Goal: Check status: Check status

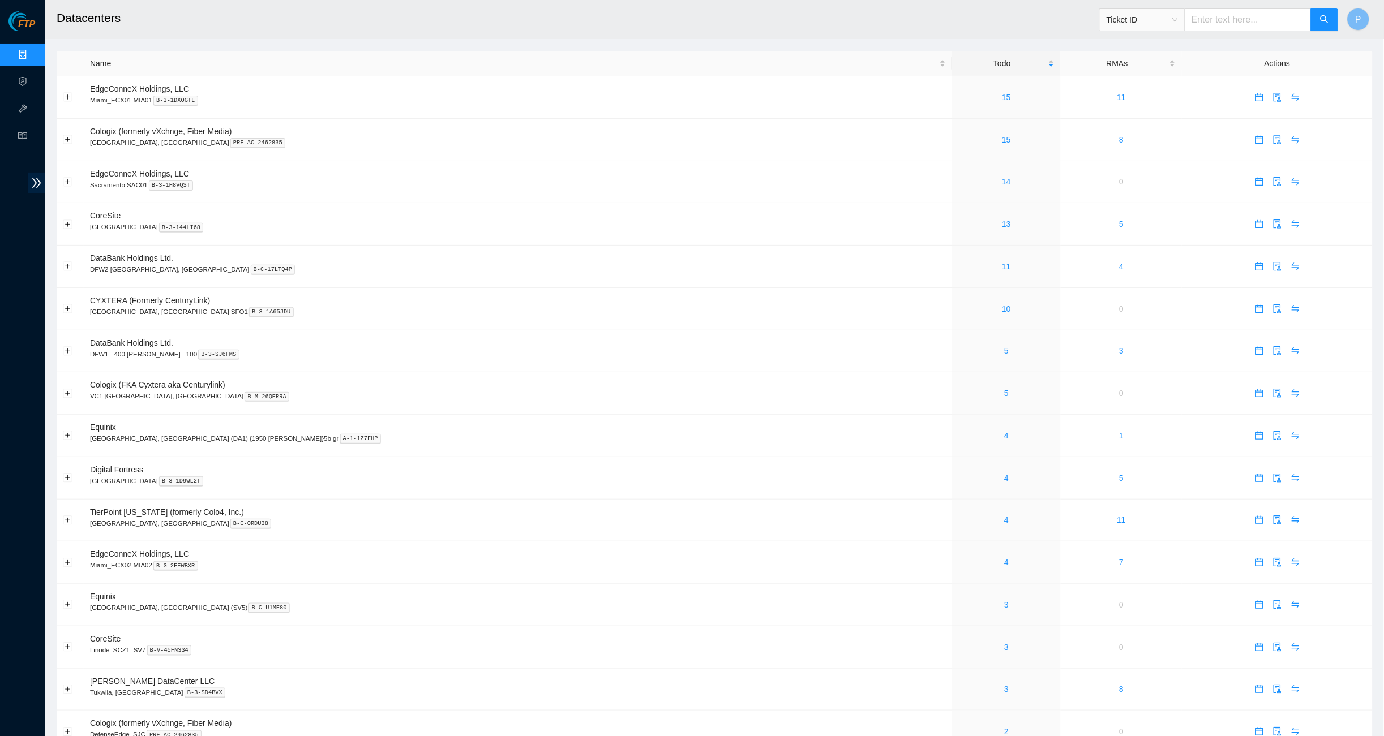
click at [1204, 19] on input "text" at bounding box center [1248, 19] width 127 height 23
paste input "B-V-5OC24L9"
type input "B-V-5OC24L9"
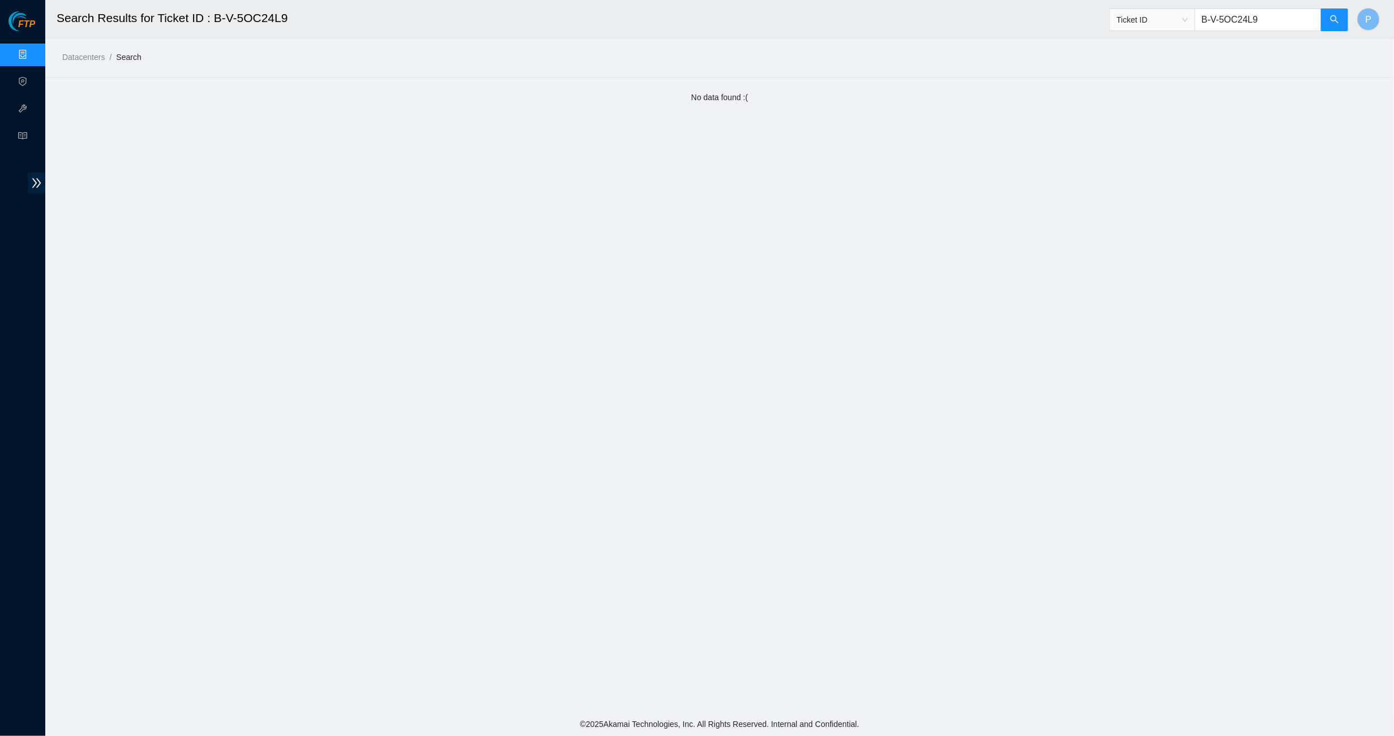
click at [1254, 18] on input "B-V-5OC24L9" at bounding box center [1258, 19] width 127 height 23
paste input "S1HT6Y"
type input "B-V-5S1HT6Y"
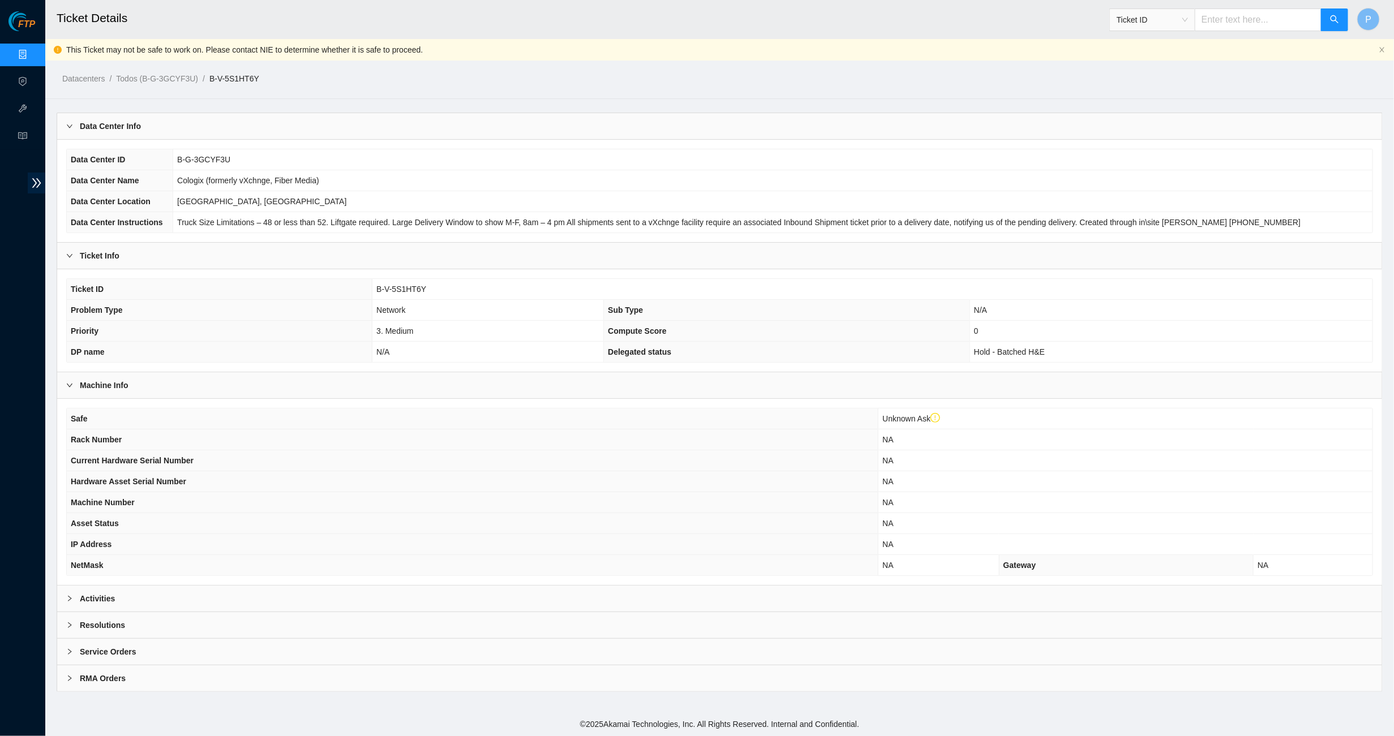
click at [161, 590] on div "Activities" at bounding box center [719, 599] width 1325 height 26
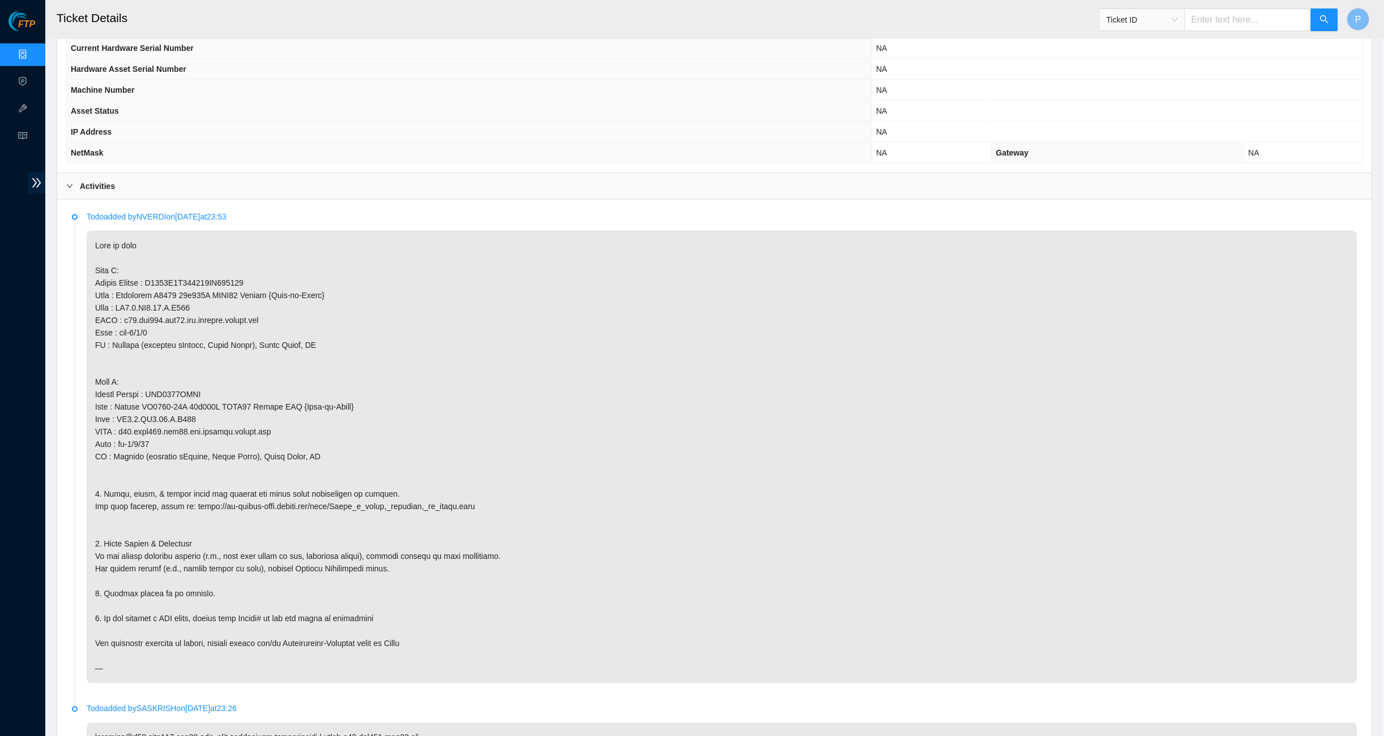
scroll to position [426, 0]
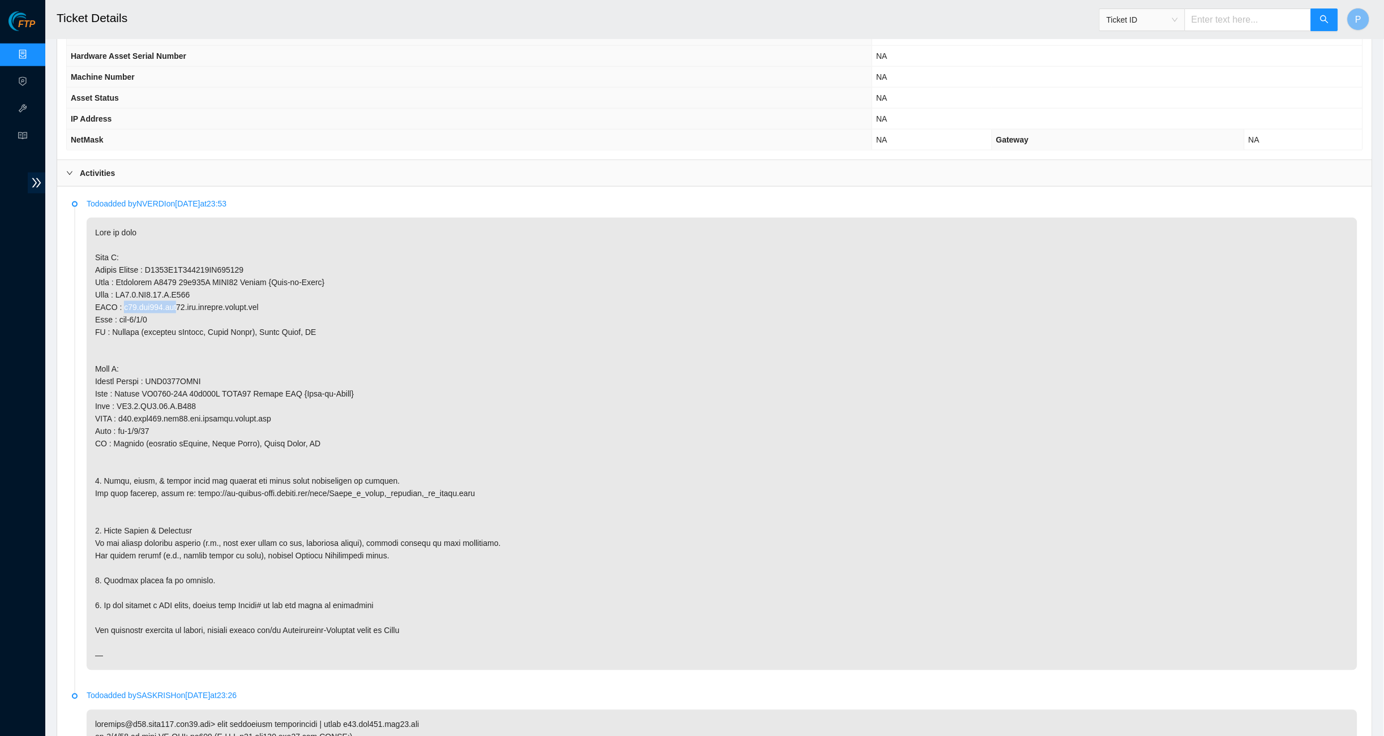
drag, startPoint x: 123, startPoint y: 296, endPoint x: 178, endPoint y: 296, distance: 54.9
click at [178, 296] on p at bounding box center [722, 444] width 1271 height 453
drag, startPoint x: 146, startPoint y: 280, endPoint x: 183, endPoint y: 280, distance: 37.4
click at [183, 280] on p at bounding box center [722, 444] width 1271 height 453
drag, startPoint x: 132, startPoint y: 403, endPoint x: 167, endPoint y: 403, distance: 34.5
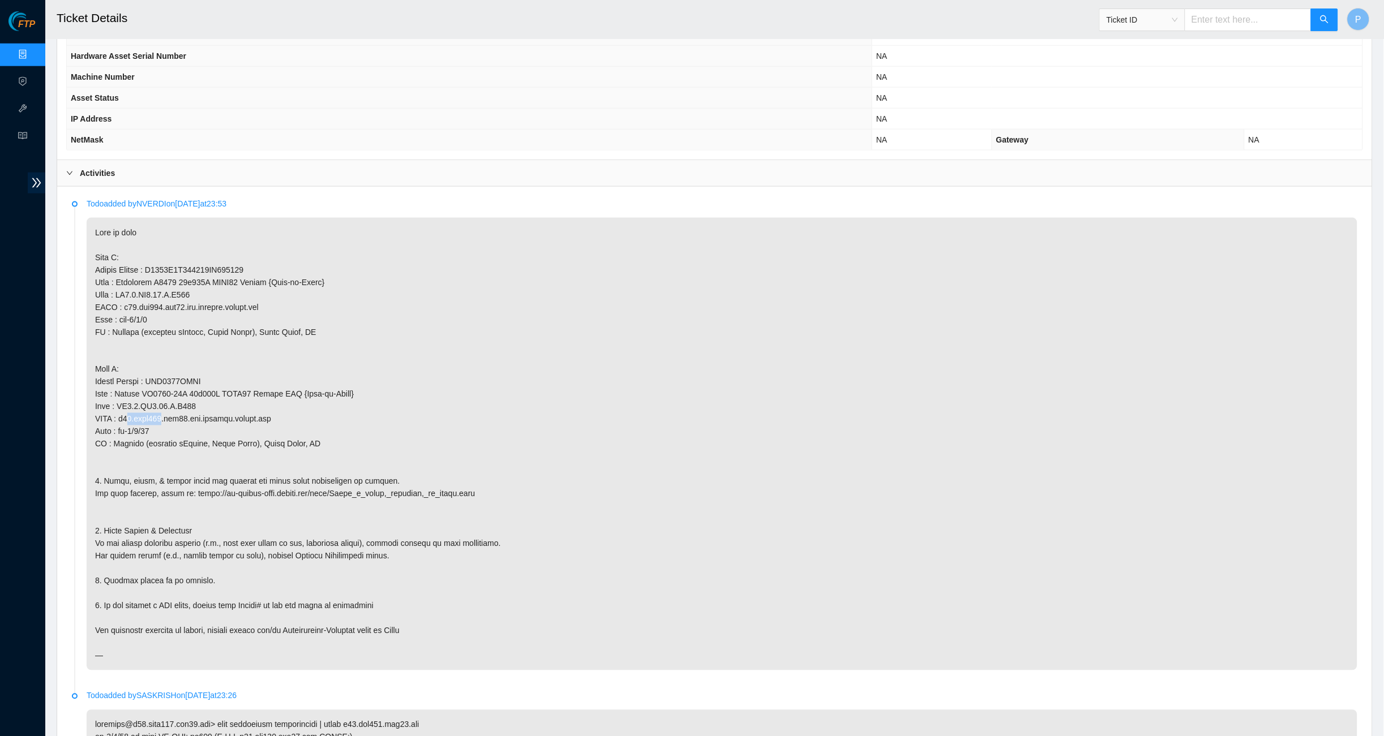
click at [167, 403] on p at bounding box center [722, 444] width 1271 height 453
drag, startPoint x: 134, startPoint y: 389, endPoint x: 187, endPoint y: 389, distance: 53.2
click at [187, 389] on p at bounding box center [722, 444] width 1271 height 453
click at [215, 362] on p at bounding box center [722, 444] width 1271 height 453
click at [326, 353] on p at bounding box center [722, 444] width 1271 height 453
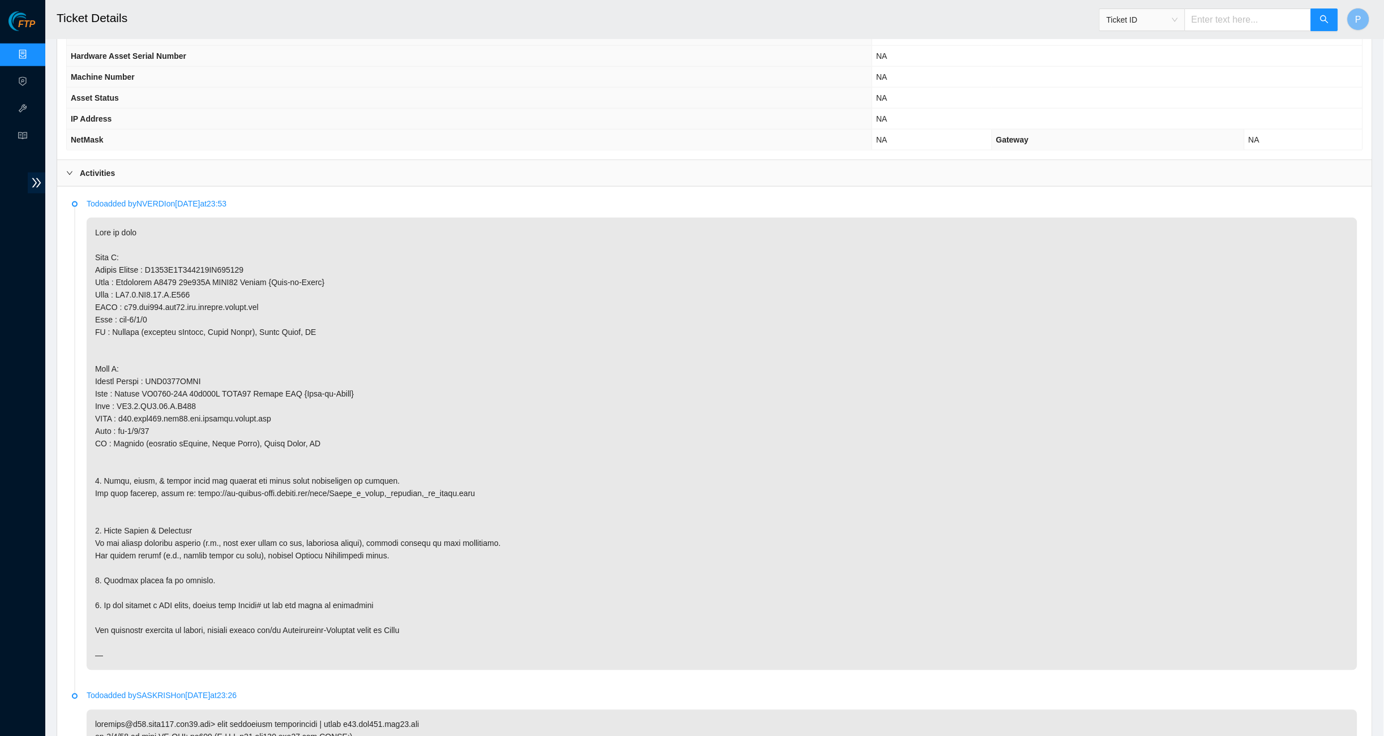
click at [229, 307] on p at bounding box center [722, 444] width 1271 height 453
drag, startPoint x: 122, startPoint y: 405, endPoint x: 226, endPoint y: 405, distance: 104.1
click at [226, 405] on p at bounding box center [722, 444] width 1271 height 453
click at [263, 397] on p at bounding box center [722, 444] width 1271 height 453
drag, startPoint x: 123, startPoint y: 403, endPoint x: 301, endPoint y: 400, distance: 177.2
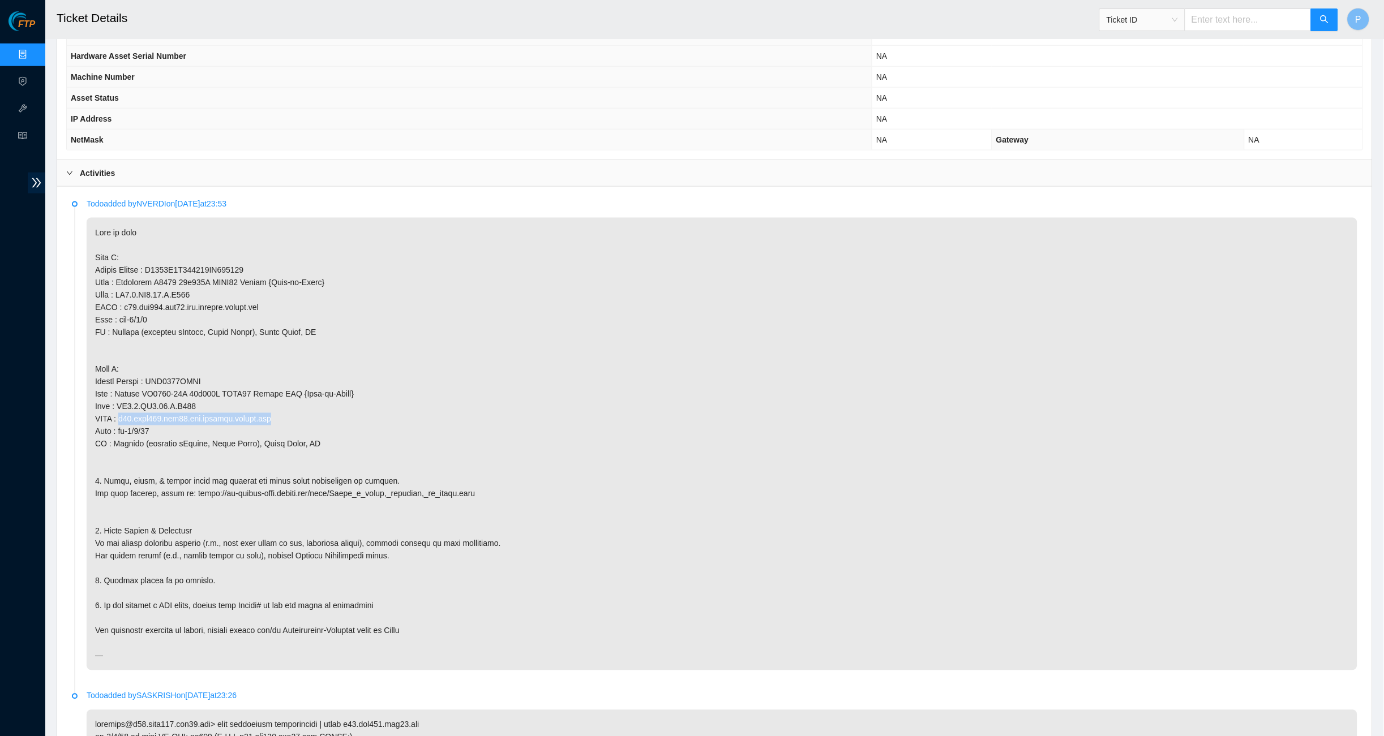
click at [301, 400] on p at bounding box center [722, 444] width 1271 height 453
click at [186, 402] on p at bounding box center [722, 444] width 1271 height 453
drag, startPoint x: 119, startPoint y: 405, endPoint x: 307, endPoint y: 402, distance: 188.5
click at [307, 402] on p at bounding box center [722, 444] width 1271 height 453
click at [161, 348] on p at bounding box center [722, 444] width 1271 height 453
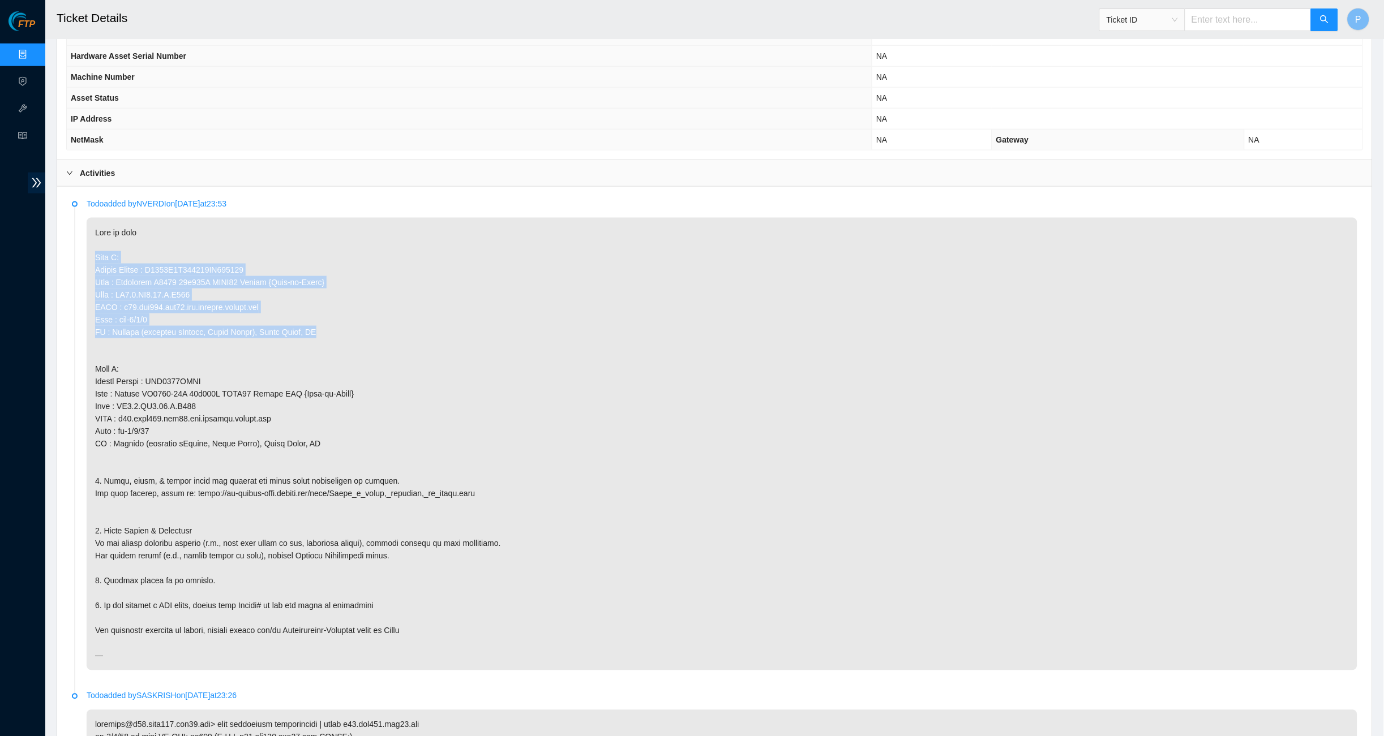
drag, startPoint x: 96, startPoint y: 247, endPoint x: 384, endPoint y: 322, distance: 297.8
click at [384, 322] on p at bounding box center [722, 444] width 1271 height 453
click at [213, 288] on p at bounding box center [722, 444] width 1271 height 453
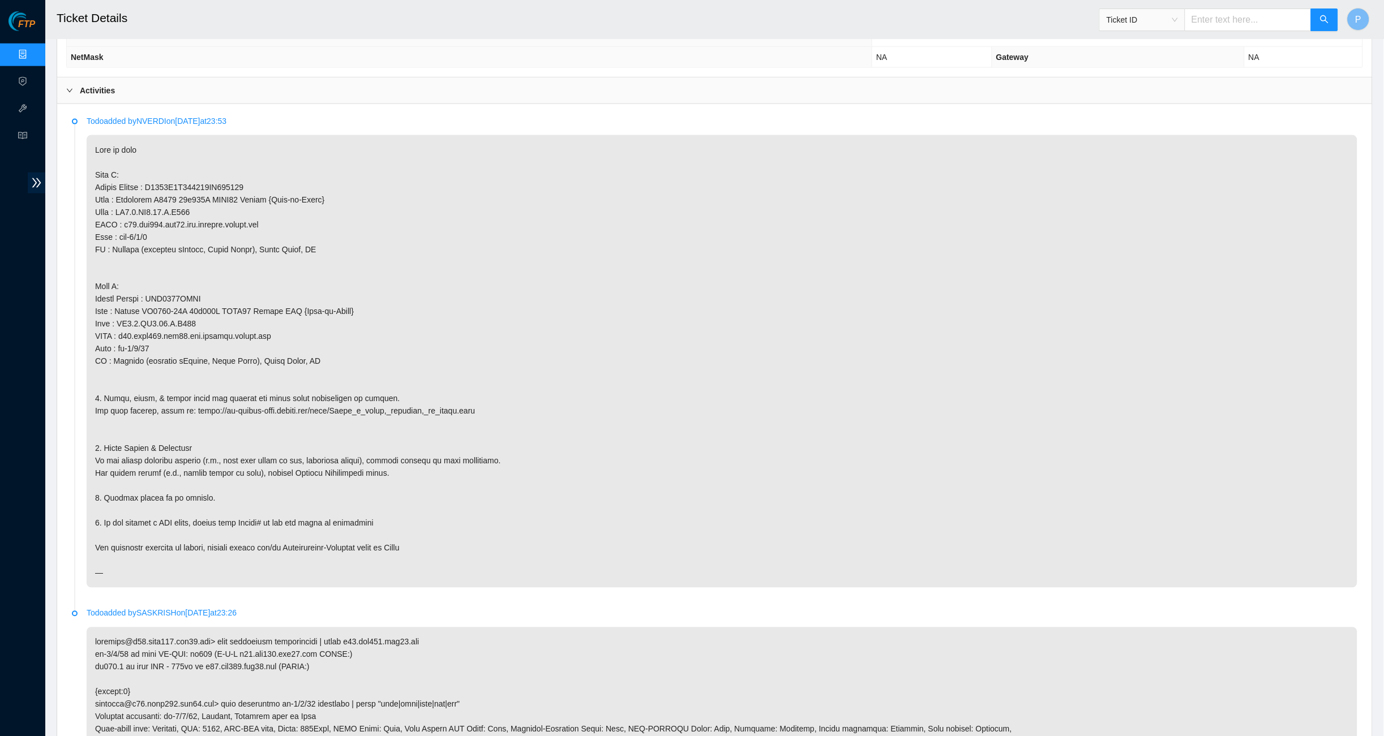
scroll to position [508, 0]
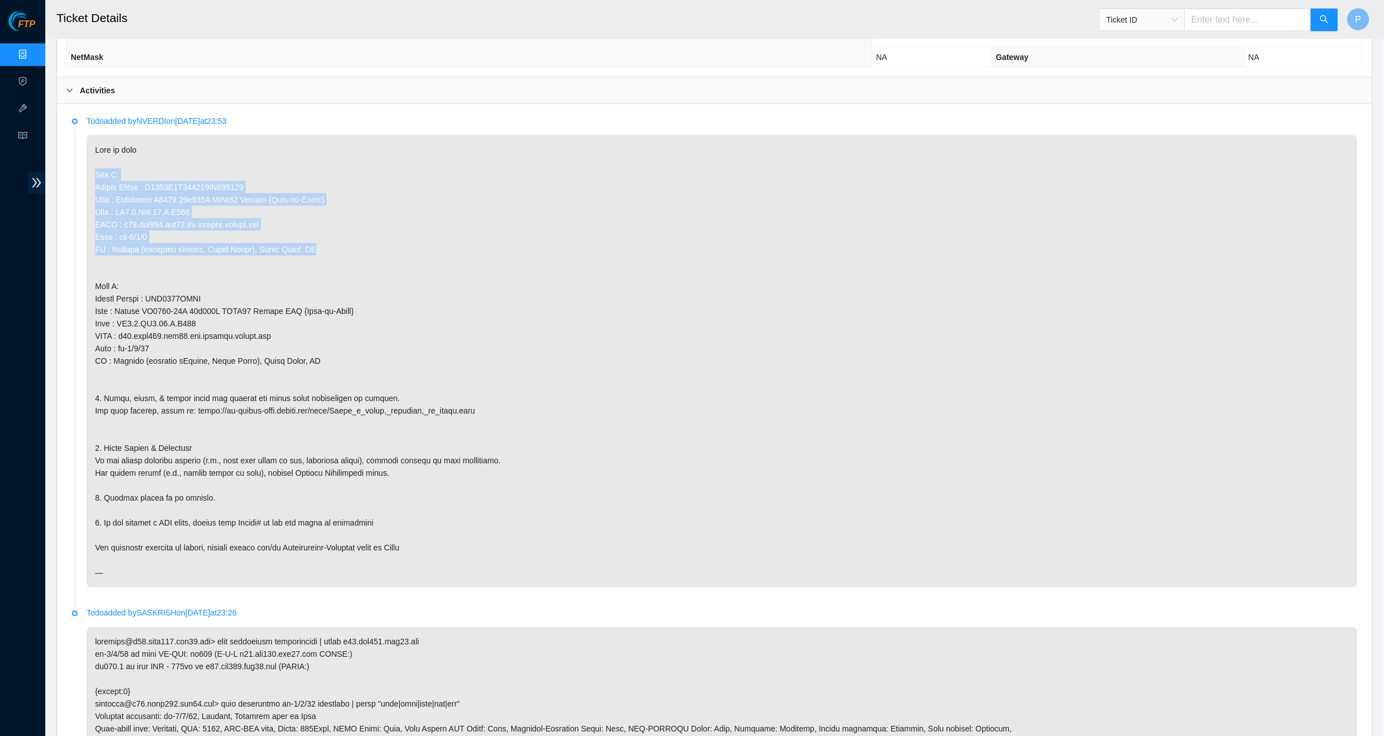
drag, startPoint x: 93, startPoint y: 164, endPoint x: 362, endPoint y: 238, distance: 278.5
click at [362, 238] on p at bounding box center [722, 361] width 1271 height 453
click at [220, 214] on p at bounding box center [722, 361] width 1271 height 453
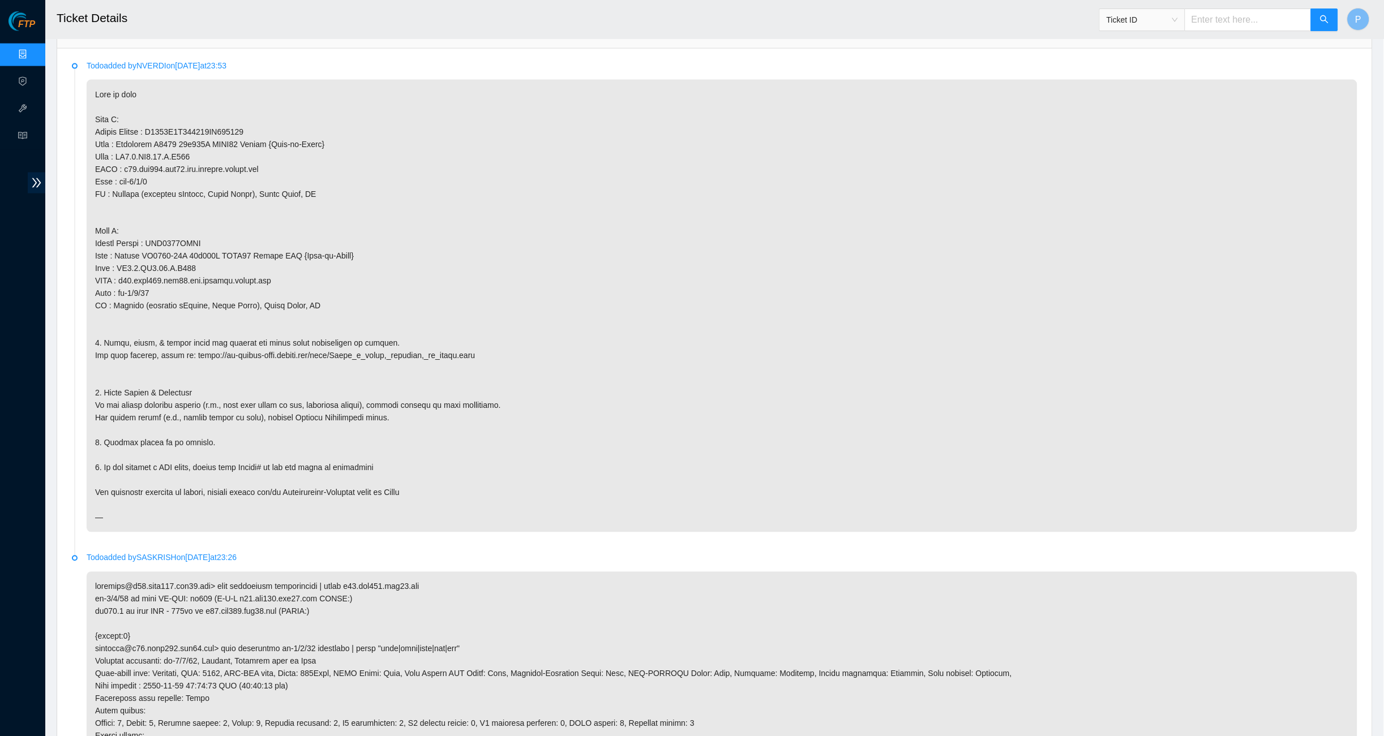
scroll to position [564, 0]
drag, startPoint x: 134, startPoint y: 143, endPoint x: 174, endPoint y: 143, distance: 40.8
click at [174, 143] on p at bounding box center [722, 306] width 1271 height 453
drag, startPoint x: 134, startPoint y: 254, endPoint x: 175, endPoint y: 254, distance: 41.3
click at [175, 254] on p at bounding box center [722, 306] width 1271 height 453
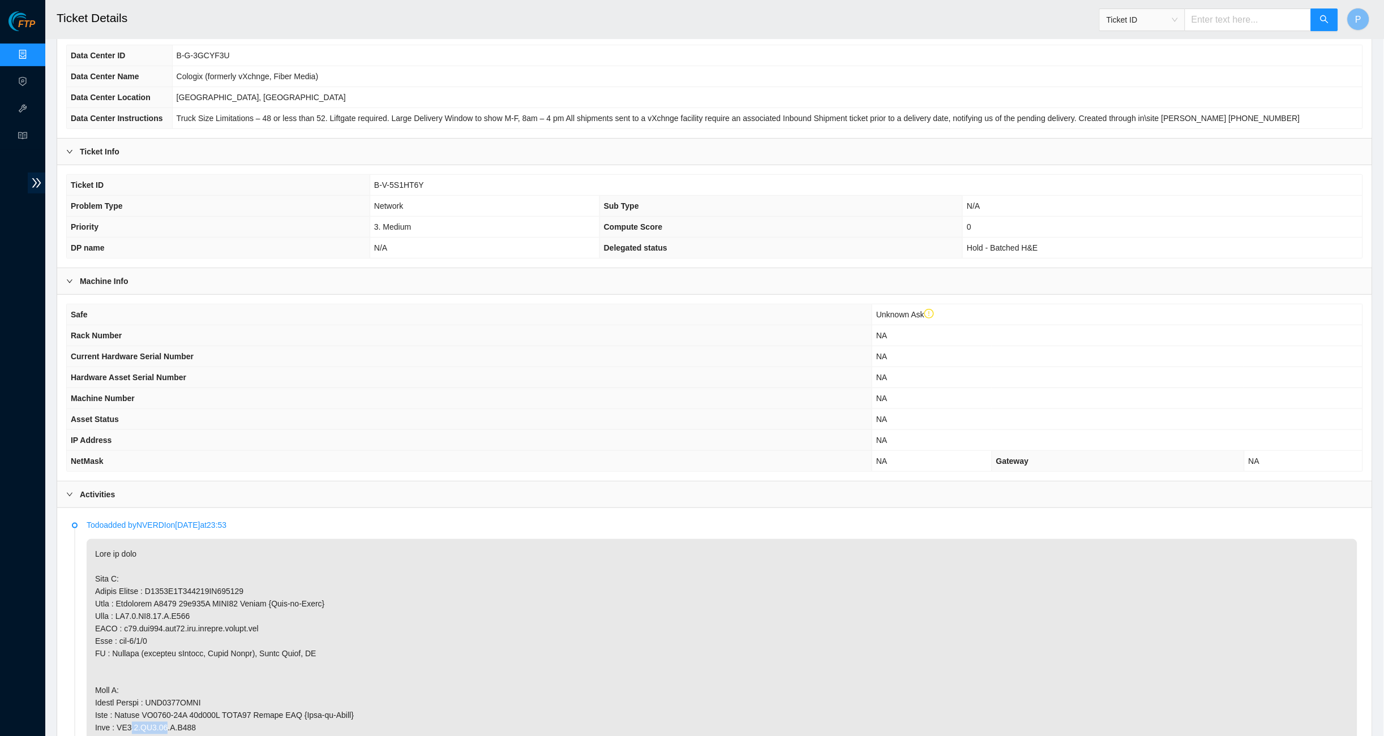
scroll to position [109, 0]
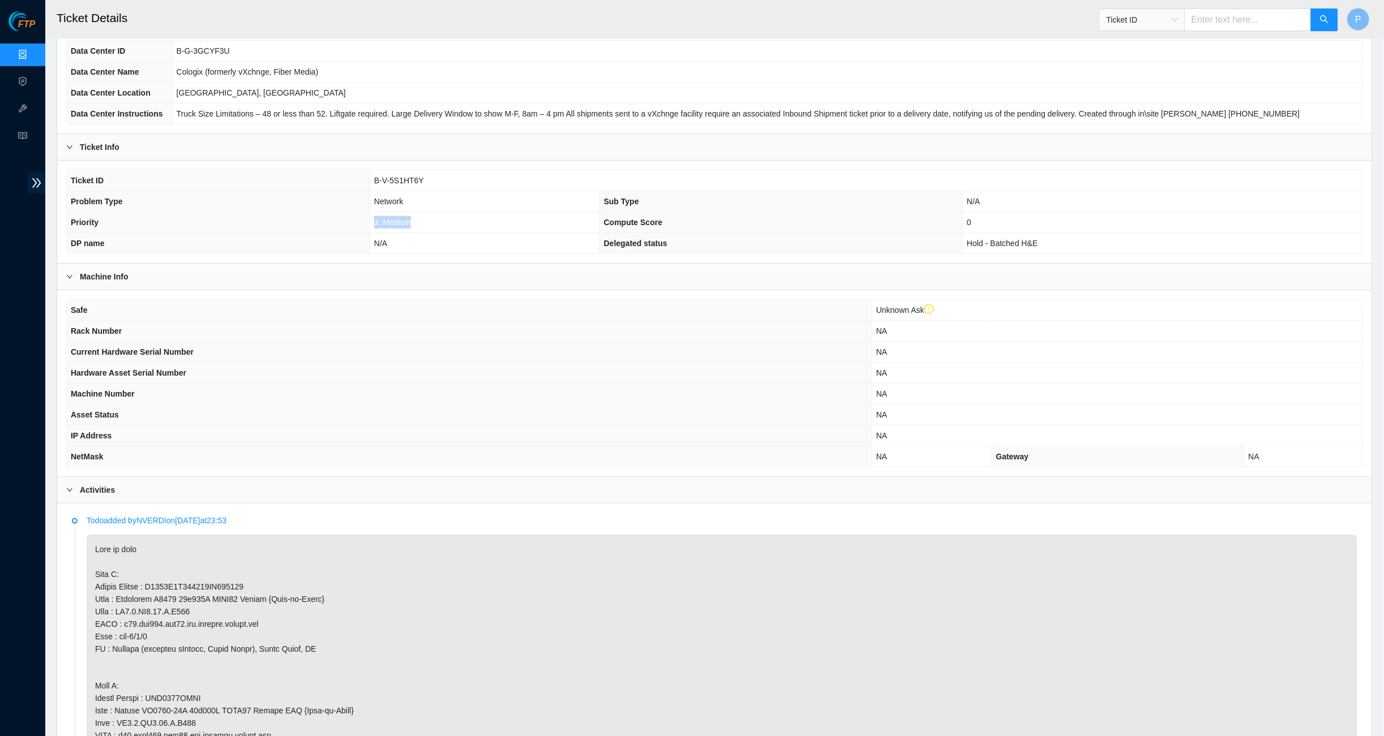
drag, startPoint x: 413, startPoint y: 218, endPoint x: 372, endPoint y: 217, distance: 40.8
click at [372, 217] on td "3. Medium" at bounding box center [485, 222] width 230 height 21
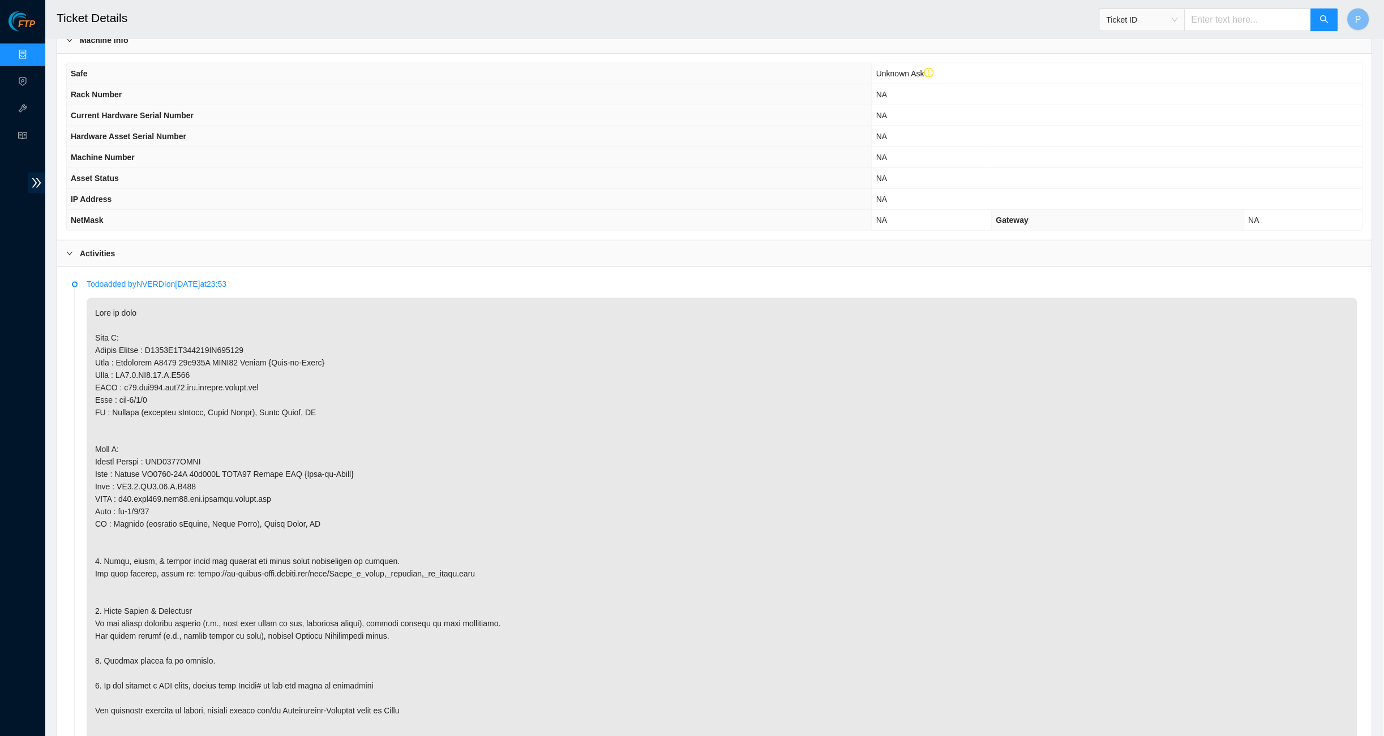
scroll to position [346, 0]
drag, startPoint x: 115, startPoint y: 483, endPoint x: 184, endPoint y: 485, distance: 69.1
click at [184, 485] on p at bounding box center [722, 523] width 1271 height 453
click at [414, 412] on p at bounding box center [722, 523] width 1271 height 453
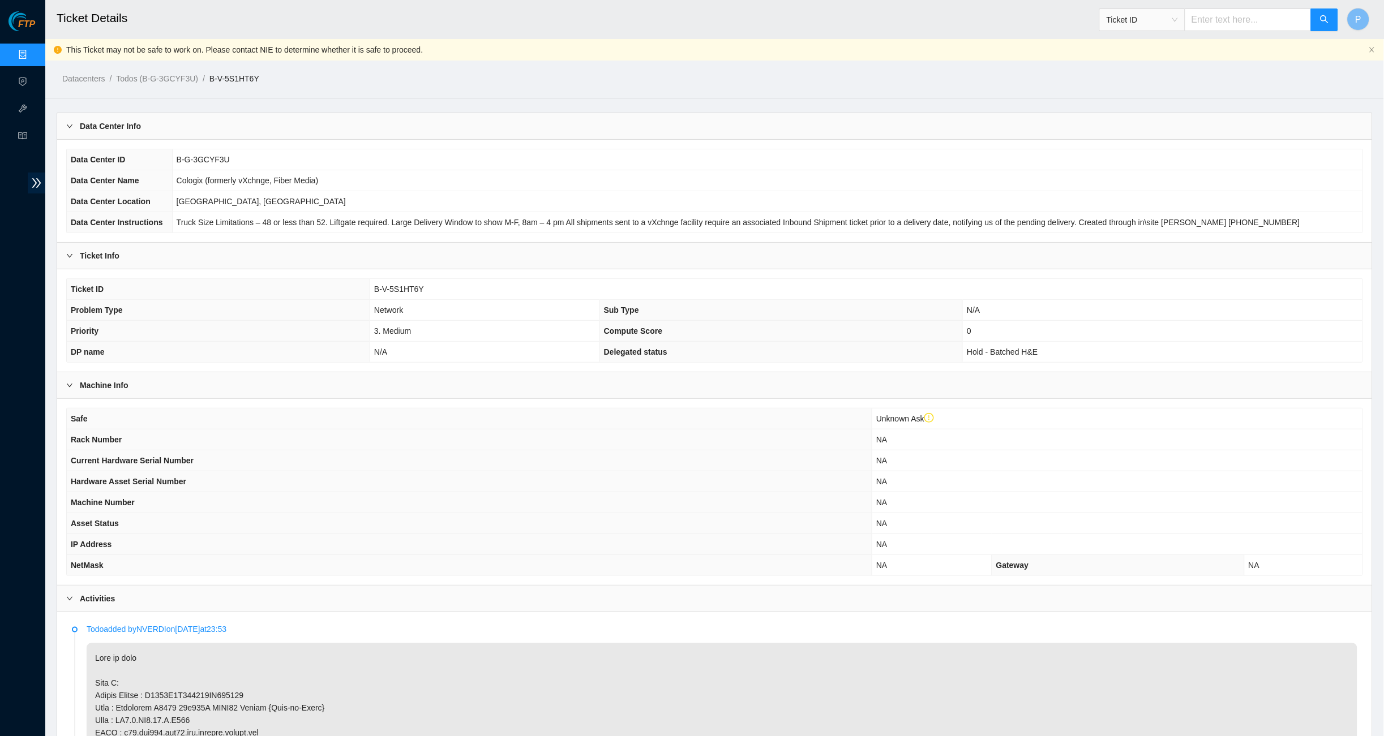
scroll to position [0, 0]
click at [588, 63] on div "Datacenters / Todos (B-G-3GCYF3U) / B-V-5S1HT6Y /" at bounding box center [547, 53] width 1004 height 63
click at [1374, 49] on icon "close" at bounding box center [1372, 49] width 7 height 7
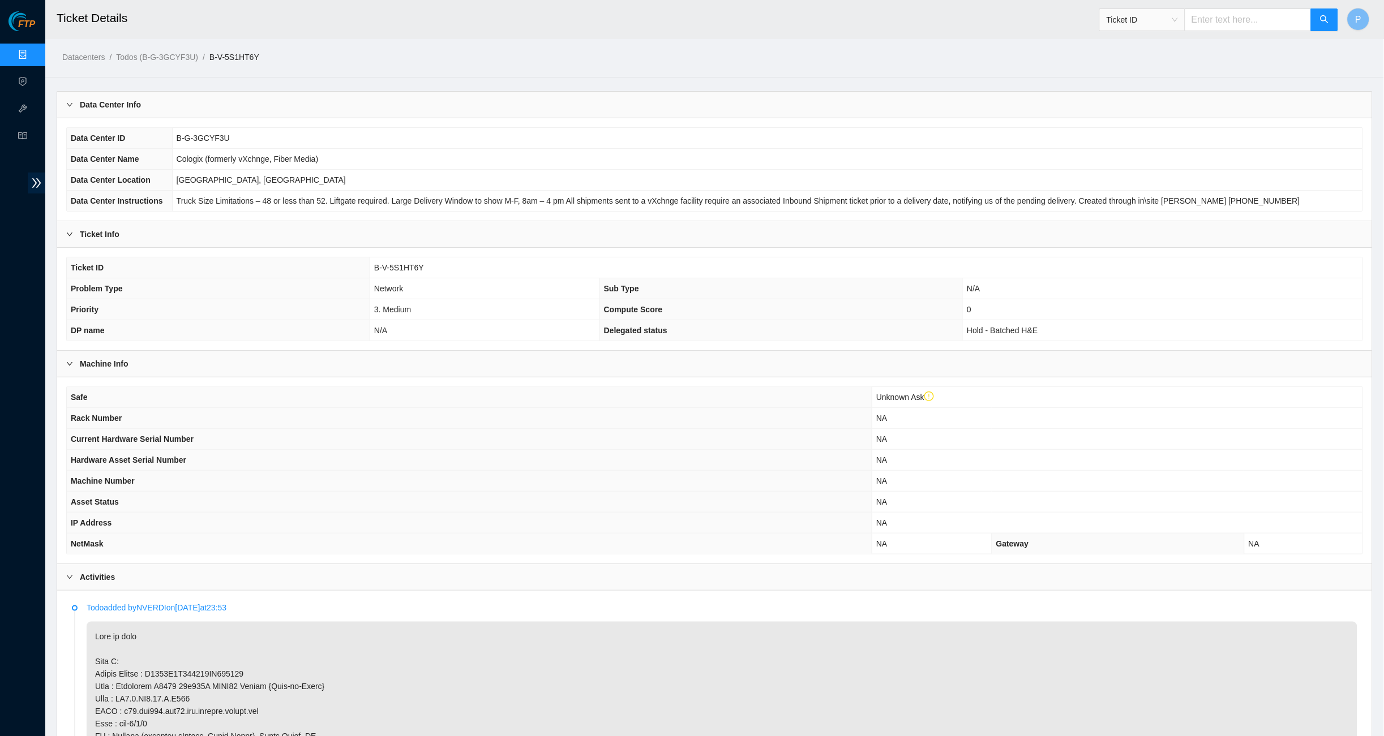
click at [719, 48] on div "Datacenters / Todos (B-G-3GCYF3U) / B-V-5S1HT6Y /" at bounding box center [547, 31] width 1004 height 63
click at [530, 492] on th "Asset Status" at bounding box center [469, 502] width 805 height 21
